Goal: Task Accomplishment & Management: Manage account settings

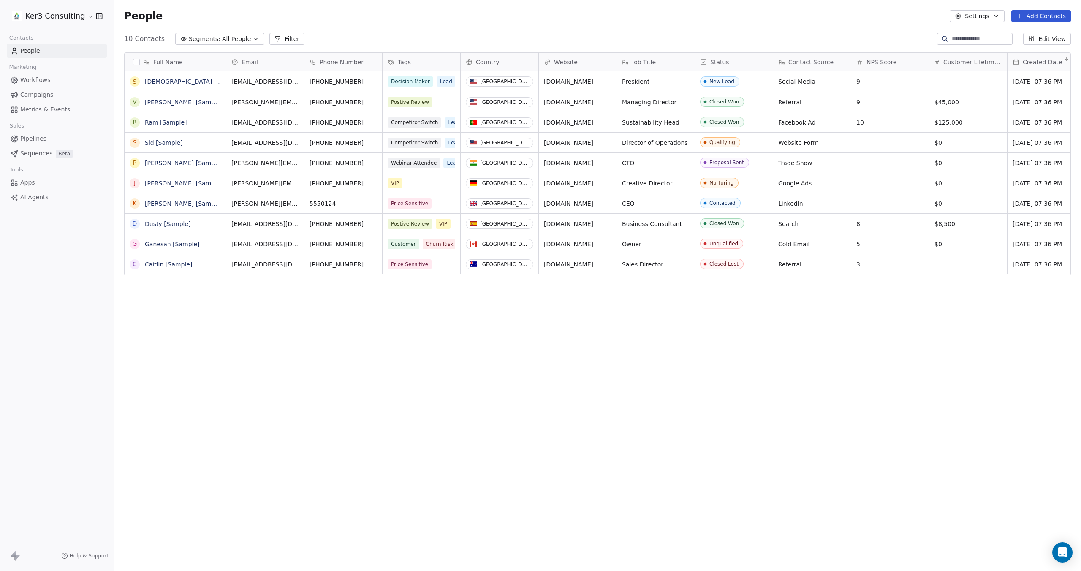
click at [84, 17] on html "Ker3 Consulting Contacts People Marketing Workflows Campaigns Metrics & Events …" at bounding box center [540, 355] width 1081 height 711
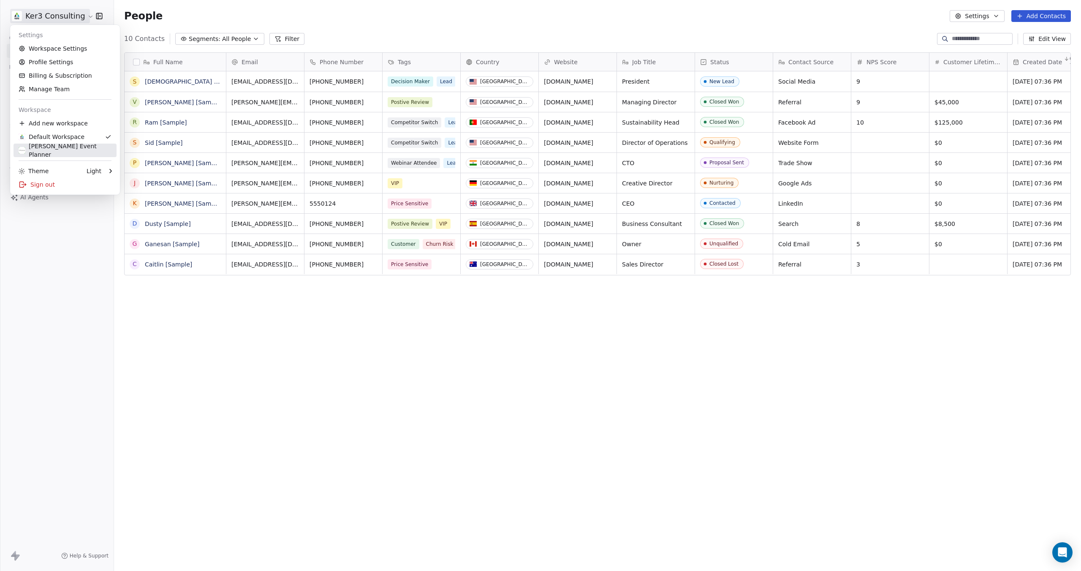
click at [71, 150] on div "[PERSON_NAME] Event Planner" at bounding box center [65, 150] width 93 height 17
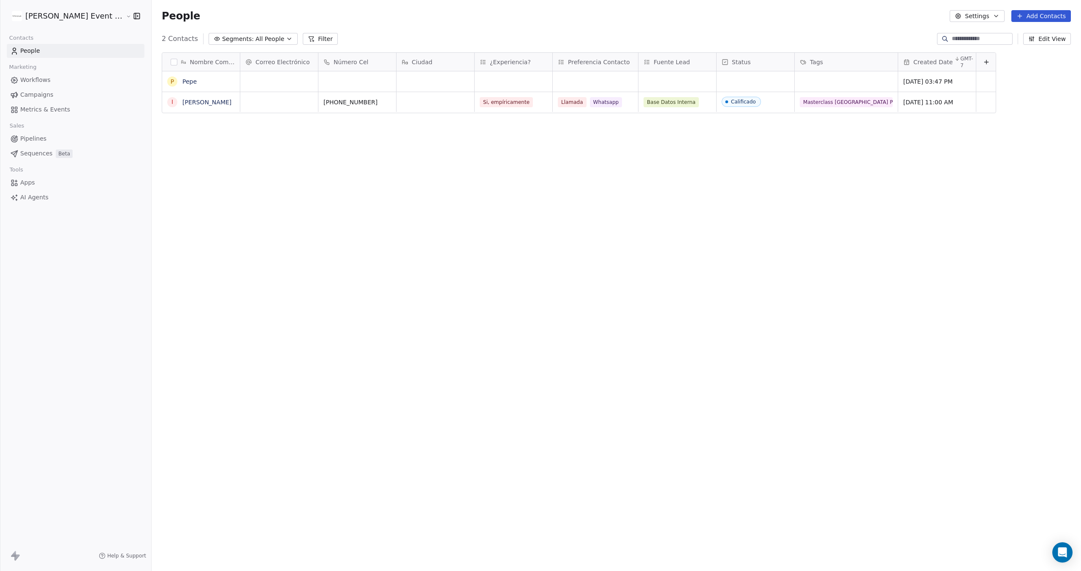
scroll to position [502, 937]
click at [988, 15] on button "Settings" at bounding box center [977, 16] width 54 height 12
click at [90, 15] on html "[PERSON_NAME] Event Planner Contacts People Marketing Workflows Campaigns Metri…" at bounding box center [540, 355] width 1081 height 711
click at [129, 14] on button "button" at bounding box center [135, 16] width 12 height 8
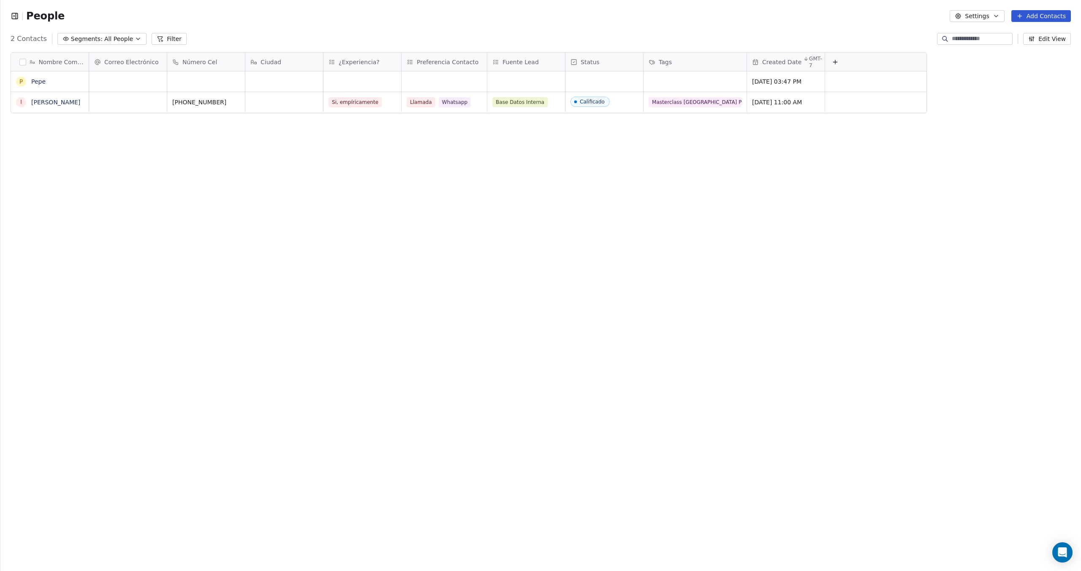
scroll to position [0, 0]
click at [41, 17] on span "People" at bounding box center [45, 16] width 38 height 13
click at [8, 14] on div "People Settings Add Contacts" at bounding box center [540, 16] width 1080 height 32
click at [14, 14] on icon "button" at bounding box center [15, 16] width 8 height 8
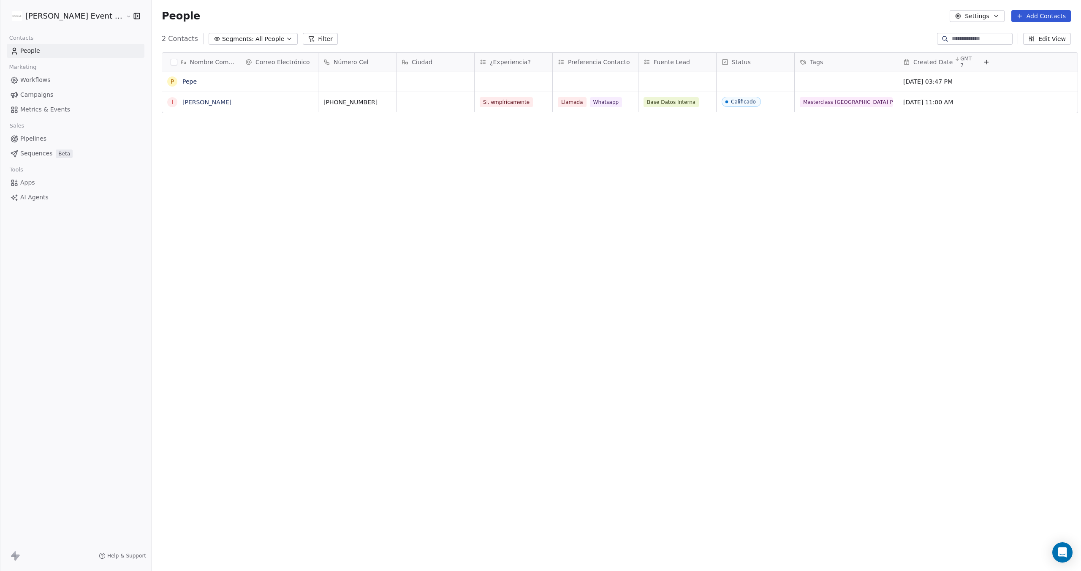
scroll to position [502, 937]
drag, startPoint x: 12, startPoint y: 556, endPoint x: 27, endPoint y: 551, distance: 16.6
click at [12, 556] on icon at bounding box center [13, 554] width 5 height 6
click at [985, 15] on button "Settings" at bounding box center [977, 16] width 54 height 12
click at [836, 13] on html "[PERSON_NAME] Event Planner Contacts People Marketing Workflows Campaigns Metri…" at bounding box center [540, 355] width 1081 height 711
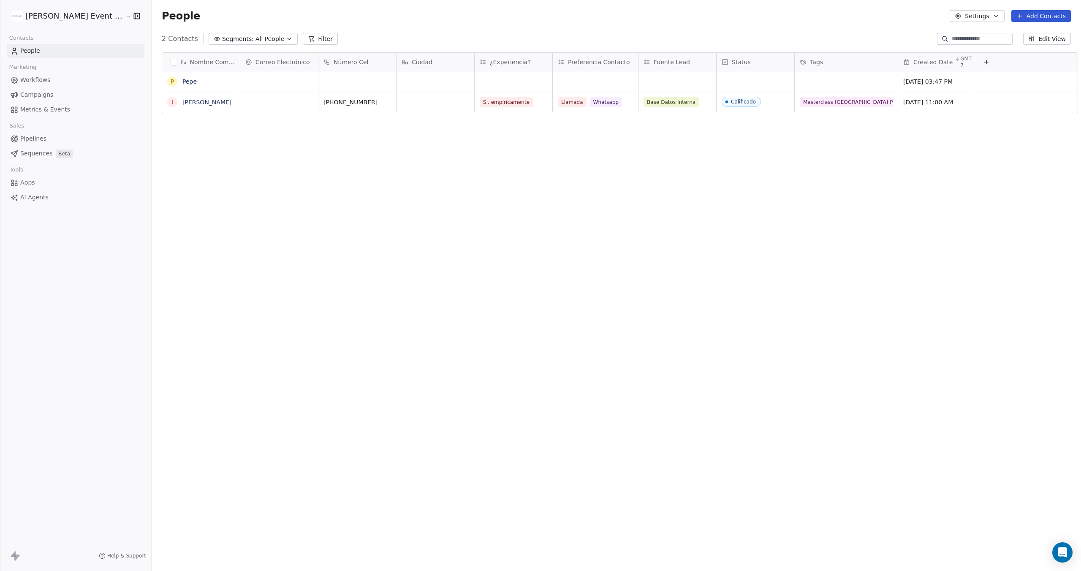
click at [62, 16] on html "[PERSON_NAME] Event Planner Contacts People Marketing Workflows Campaigns Metri…" at bounding box center [540, 355] width 1081 height 711
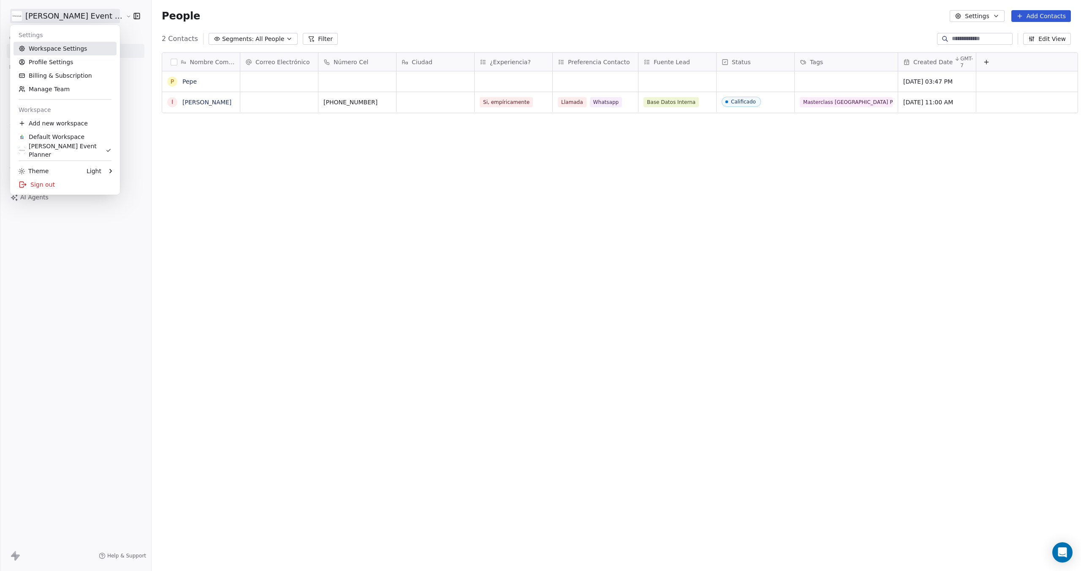
click at [68, 45] on link "Workspace Settings" at bounding box center [65, 49] width 103 height 14
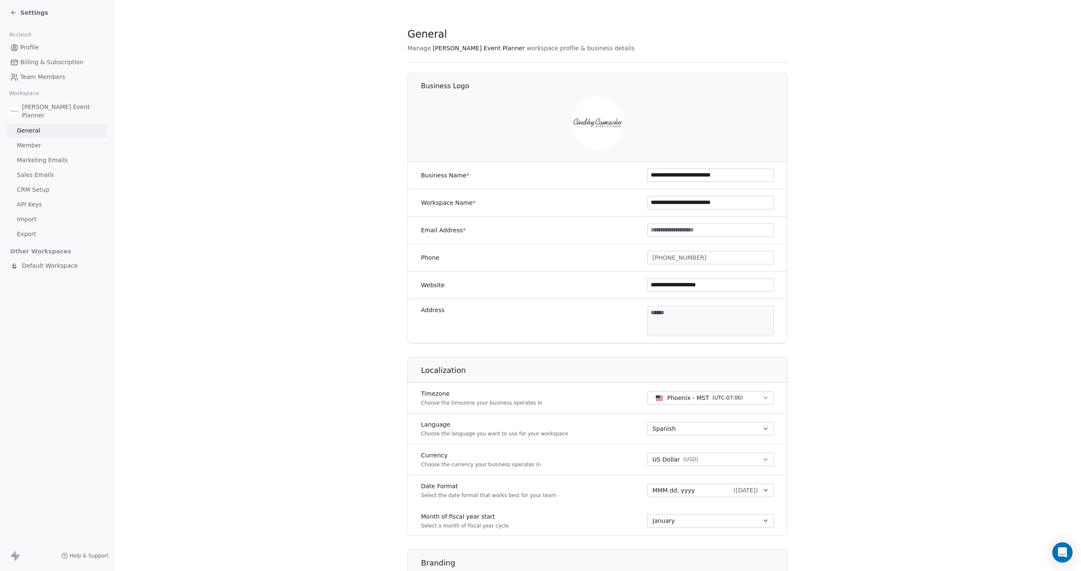
click at [23, 11] on span "Settings" at bounding box center [34, 12] width 28 height 8
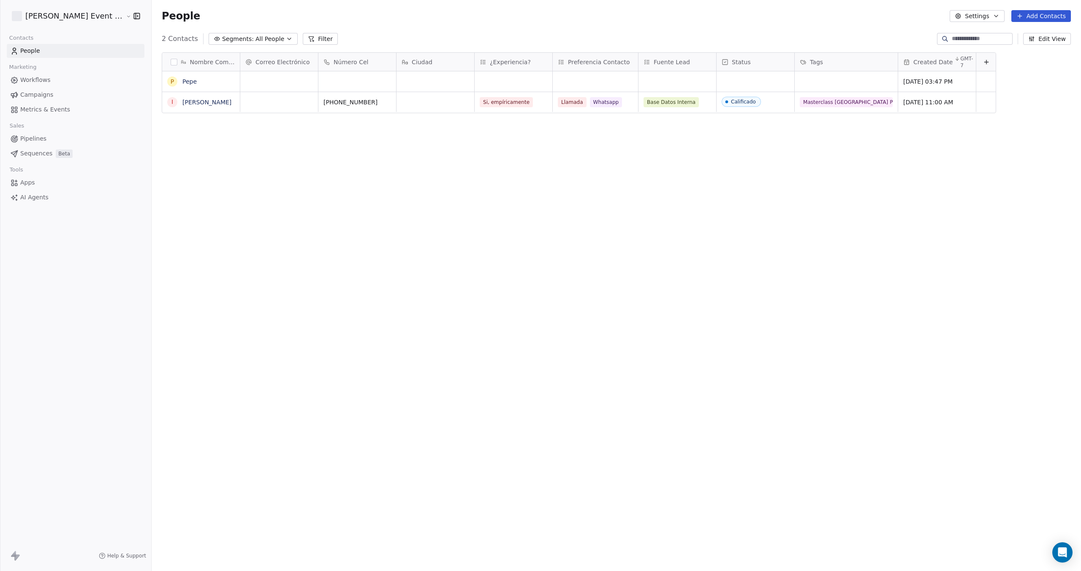
scroll to position [502, 937]
click at [59, 13] on html "[PERSON_NAME] Event Planner Contacts People Marketing Workflows Campaigns Metri…" at bounding box center [540, 355] width 1081 height 711
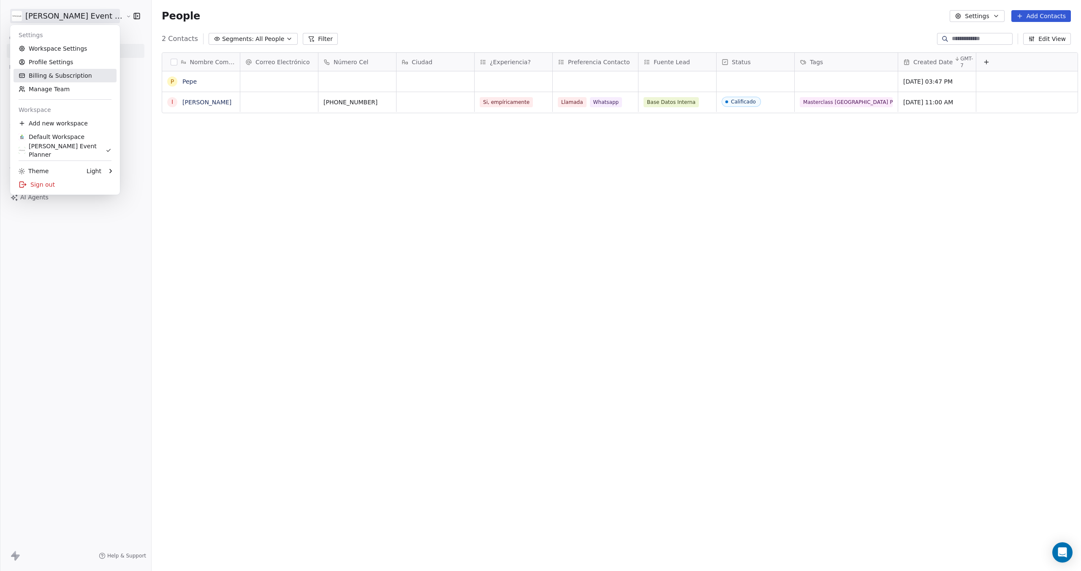
click at [54, 71] on link "Billing & Subscription" at bounding box center [65, 76] width 103 height 14
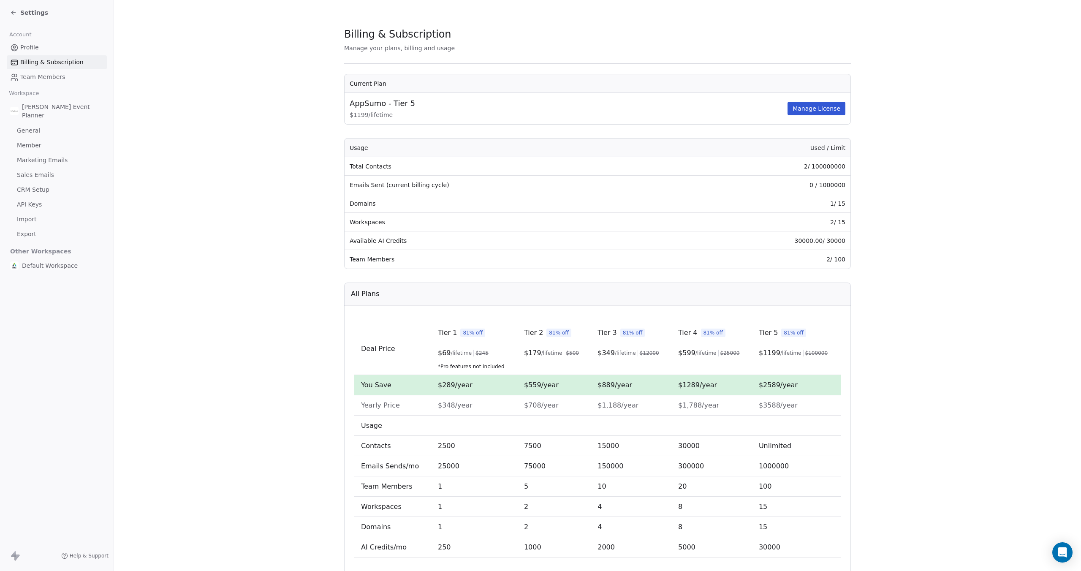
scroll to position [30, 0]
